Goal: Task Accomplishment & Management: Complete application form

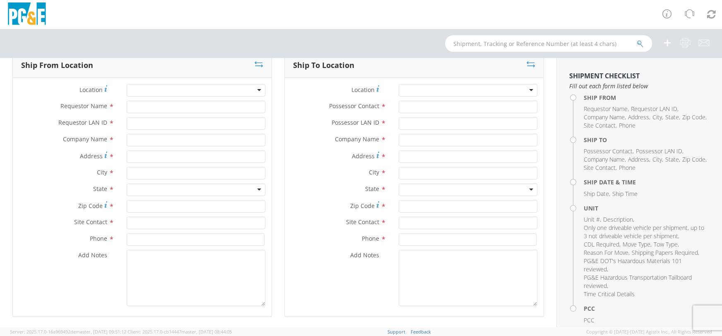
scroll to position [52, 0]
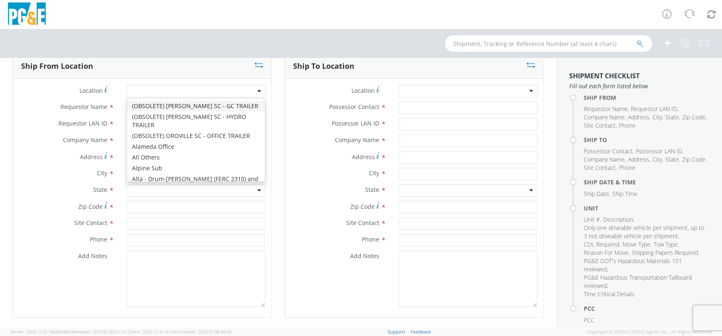
click at [257, 89] on div at bounding box center [196, 91] width 139 height 12
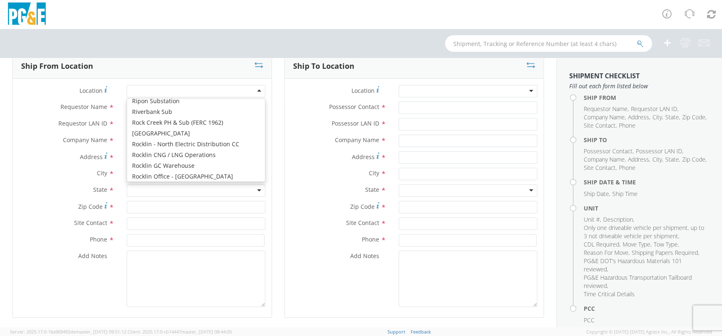
scroll to position [3873, 0]
type input "PG&E"
type input "[STREET_ADDRESS]"
type input "STORRIE"
type input "95980"
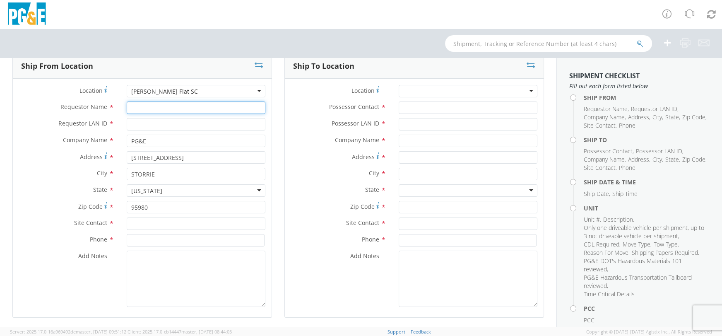
click at [136, 108] on input "Requestor Name *" at bounding box center [196, 107] width 139 height 12
type input "[PERSON_NAME]"
click at [132, 120] on input "Requestor LAN ID *" at bounding box center [196, 124] width 139 height 12
type input "[PERSON_NAME]"
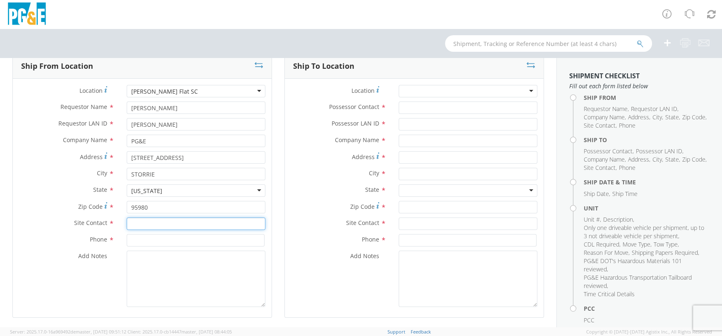
click at [143, 221] on input "text" at bounding box center [196, 223] width 139 height 12
type input "[PERSON_NAME]"
click at [233, 240] on input at bounding box center [196, 240] width 138 height 12
type input "%"
type input "5309303111"
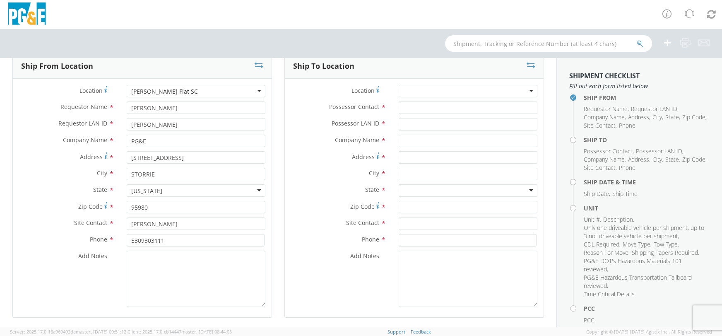
click at [522, 89] on div at bounding box center [468, 91] width 139 height 12
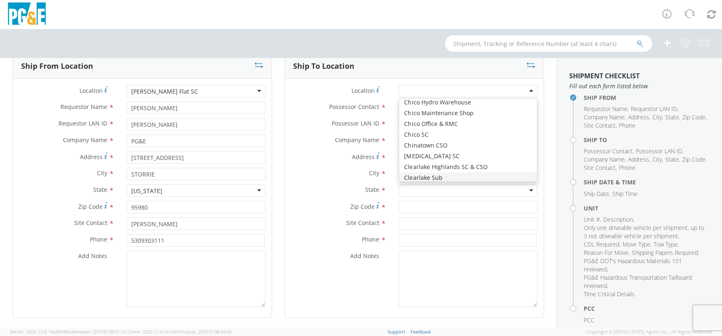
scroll to position [621, 0]
type input "PG&E"
type input "2nd & Orange St"
type input "Chico"
type input "95928"
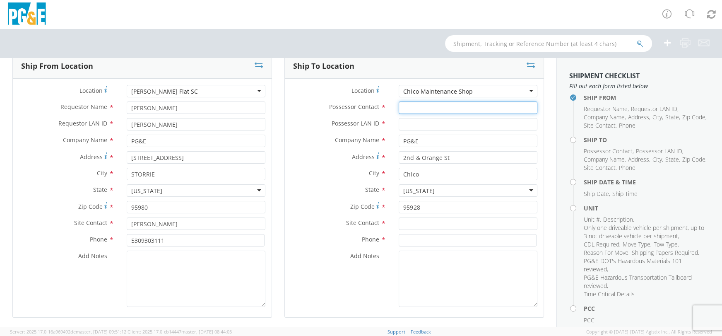
click at [425, 109] on input "Possessor Contact *" at bounding box center [468, 107] width 139 height 12
type input "d"
type input "[PERSON_NAME]"
click at [403, 122] on input "Possessor LAN ID *" at bounding box center [468, 124] width 139 height 12
type input "5303646013"
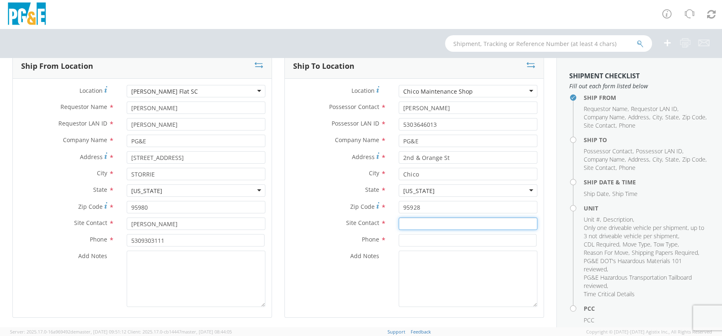
click at [406, 222] on input "text" at bounding box center [468, 223] width 139 height 12
type input "[PERSON_NAME]"
click at [399, 241] on input at bounding box center [468, 240] width 138 height 12
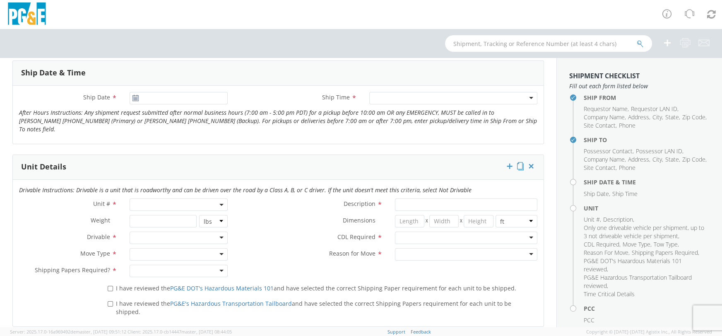
scroll to position [310, 0]
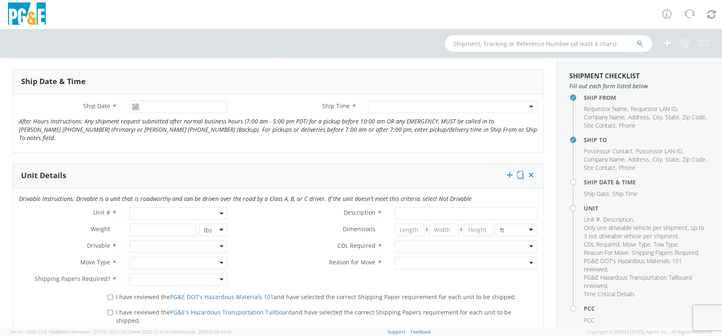
type input "5303646013"
click at [168, 207] on span at bounding box center [179, 213] width 98 height 12
click at [239, 207] on label "Description *" at bounding box center [311, 212] width 155 height 11
click at [395, 207] on input "Description *" at bounding box center [466, 213] width 142 height 12
click at [218, 257] on div at bounding box center [179, 263] width 98 height 12
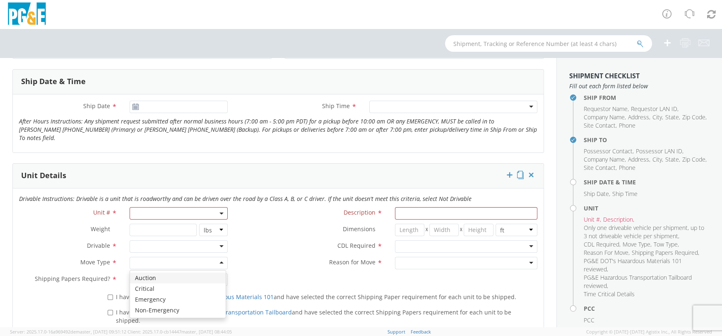
click at [218, 257] on div at bounding box center [179, 263] width 98 height 12
click at [252, 257] on label "Reason for Move *" at bounding box center [311, 262] width 155 height 11
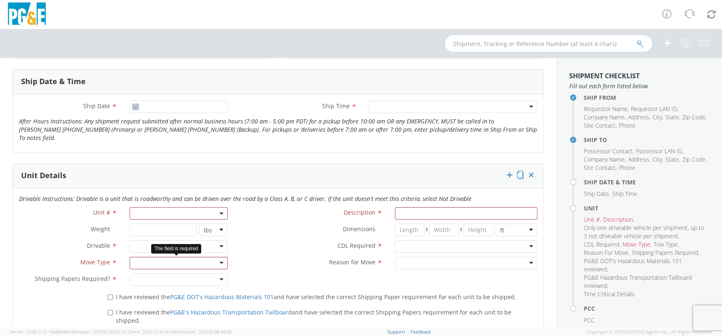
click at [218, 257] on div at bounding box center [179, 263] width 98 height 12
click at [217, 240] on div at bounding box center [179, 246] width 98 height 12
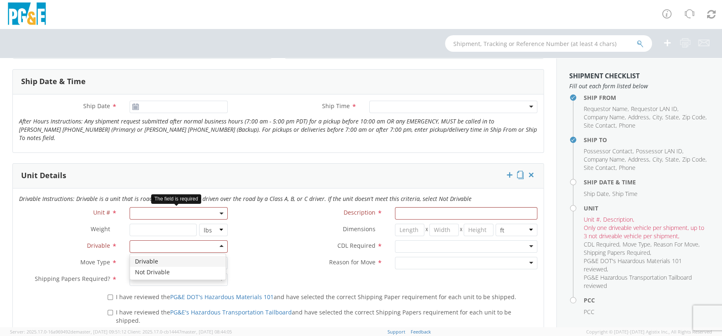
click at [181, 207] on span at bounding box center [179, 213] width 98 height 12
click at [180, 221] on input "search" at bounding box center [178, 227] width 92 height 12
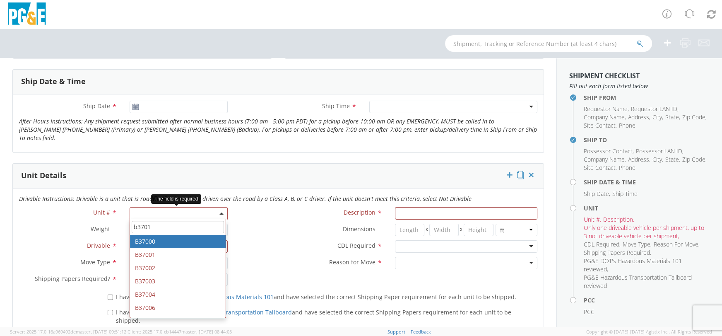
type input "b37019"
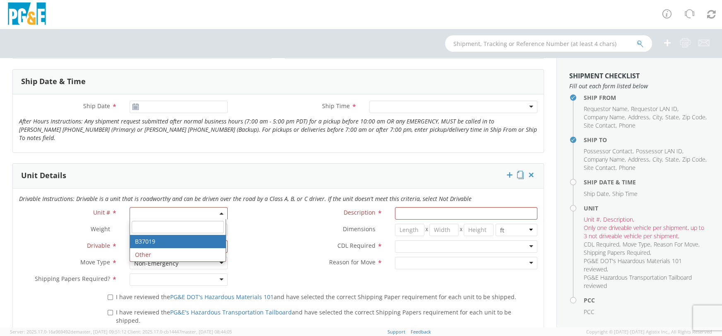
click at [255, 240] on label "CDL Required *" at bounding box center [311, 245] width 155 height 11
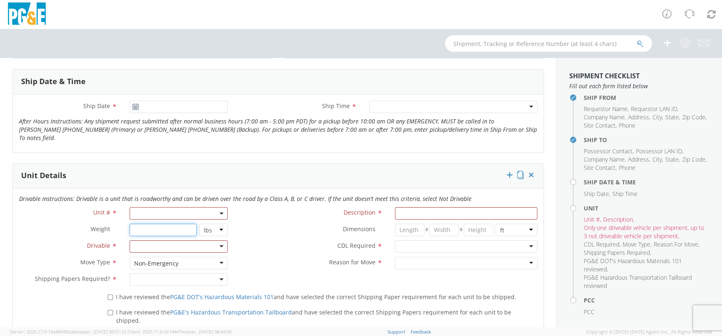
click at [176, 224] on input "number" at bounding box center [163, 230] width 67 height 12
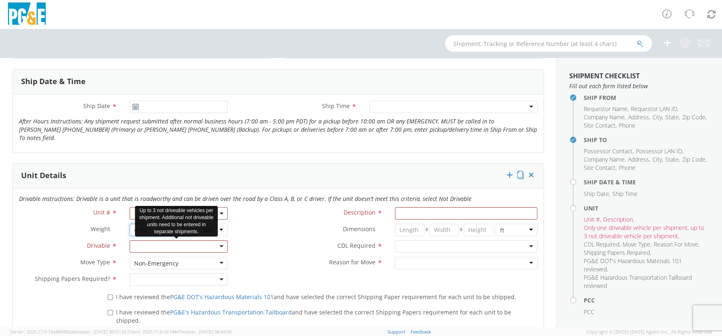
type input "4752"
click at [217, 240] on div at bounding box center [179, 246] width 98 height 12
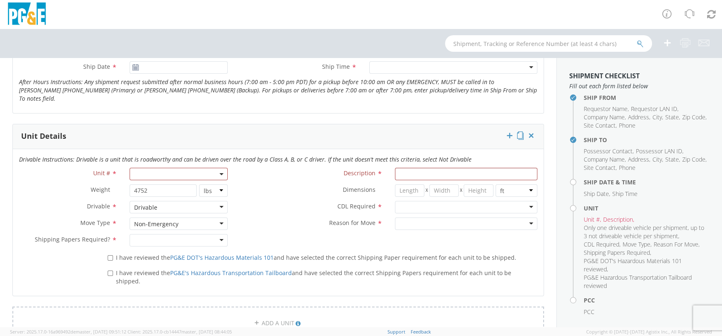
scroll to position [362, 0]
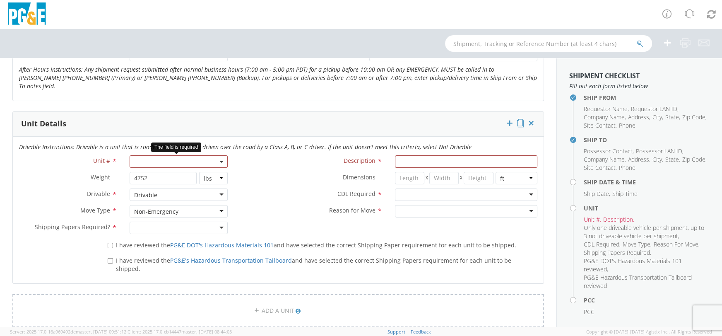
click at [219, 161] on b at bounding box center [221, 162] width 4 height 2
click at [212, 169] on input "search" at bounding box center [178, 175] width 92 height 12
